Goal: Complete application form

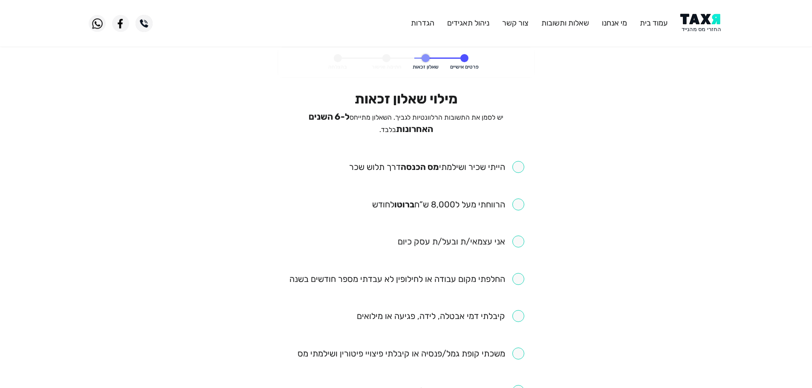
click at [516, 167] on input "checkbox" at bounding box center [436, 167] width 175 height 12
checkbox input "true"
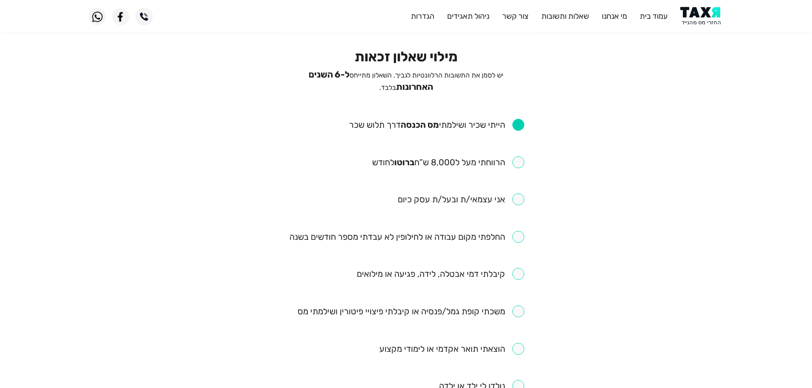
scroll to position [43, 0]
click at [518, 160] on input "checkbox" at bounding box center [448, 162] width 152 height 12
checkbox input "true"
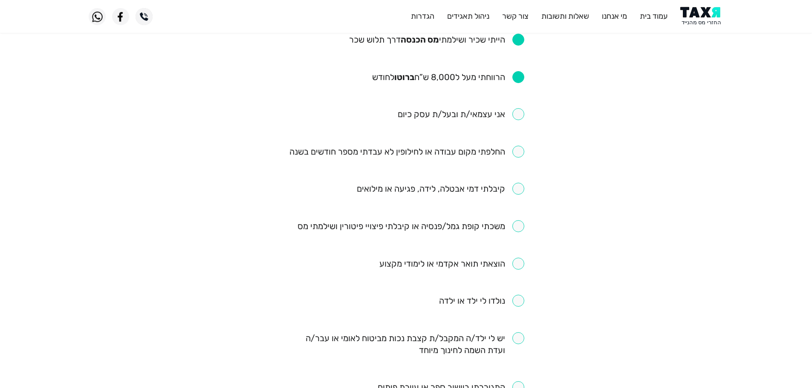
scroll to position [128, 0]
click at [522, 226] on input "checkbox" at bounding box center [411, 226] width 227 height 12
checkbox input "true"
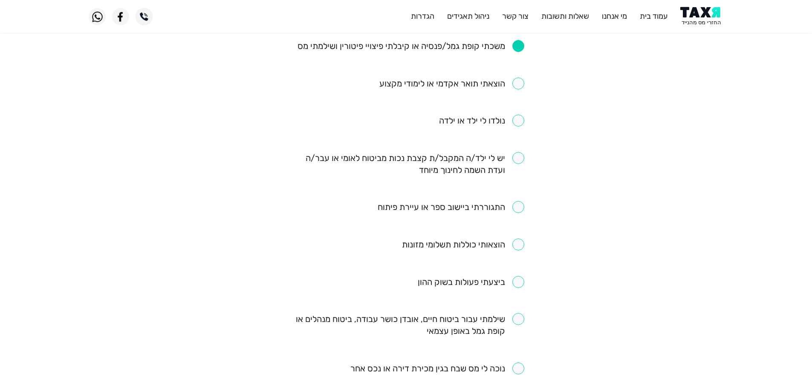
scroll to position [384, 0]
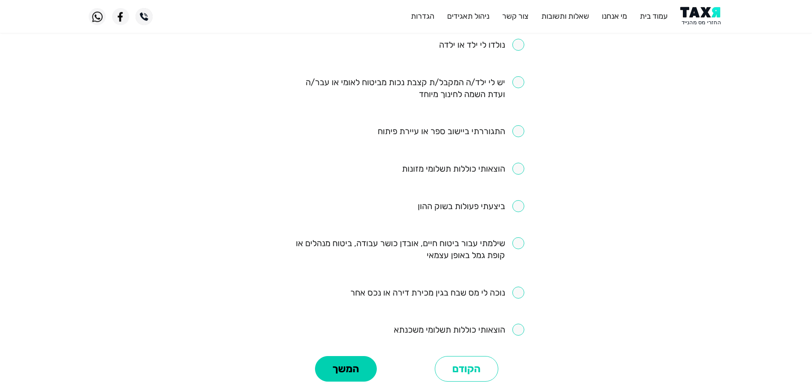
click at [518, 245] on input "checkbox" at bounding box center [406, 249] width 236 height 24
checkbox input "true"
click at [353, 365] on button "המשך" at bounding box center [346, 369] width 62 height 26
